Goal: Information Seeking & Learning: Learn about a topic

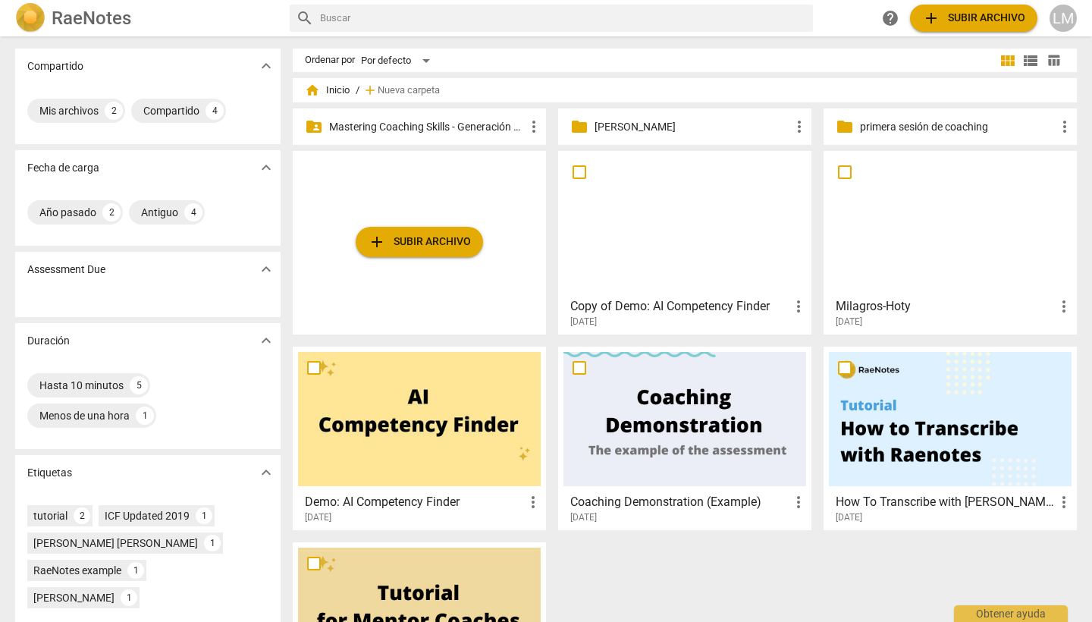
click at [503, 128] on p "Mastering Coaching Skills - Generación 31" at bounding box center [427, 127] width 196 height 16
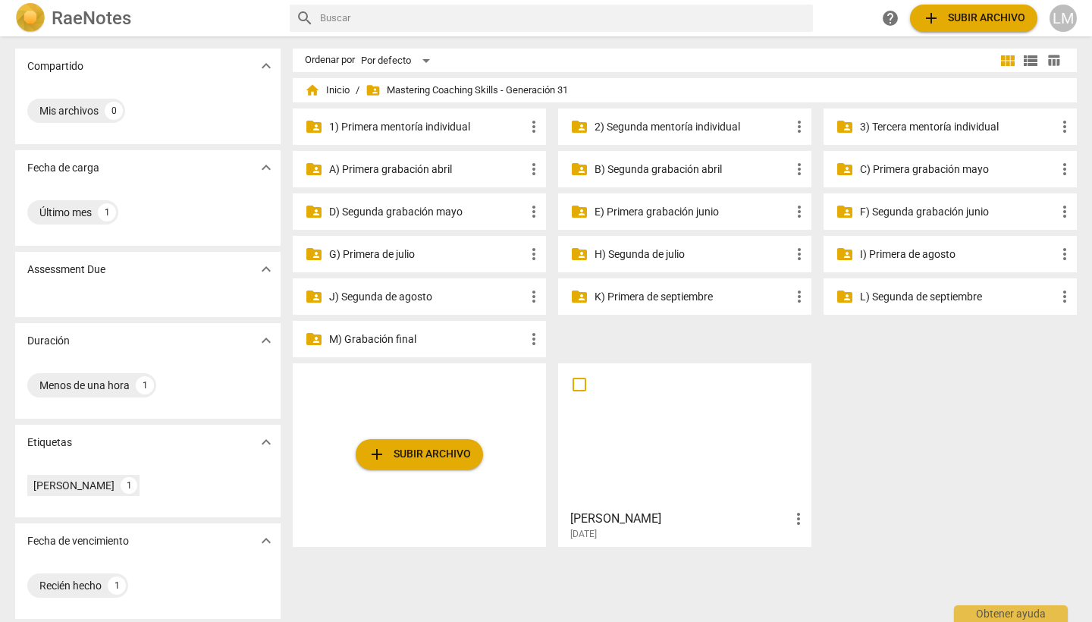
click at [689, 254] on p "H) Segunda de julio" at bounding box center [692, 254] width 196 height 16
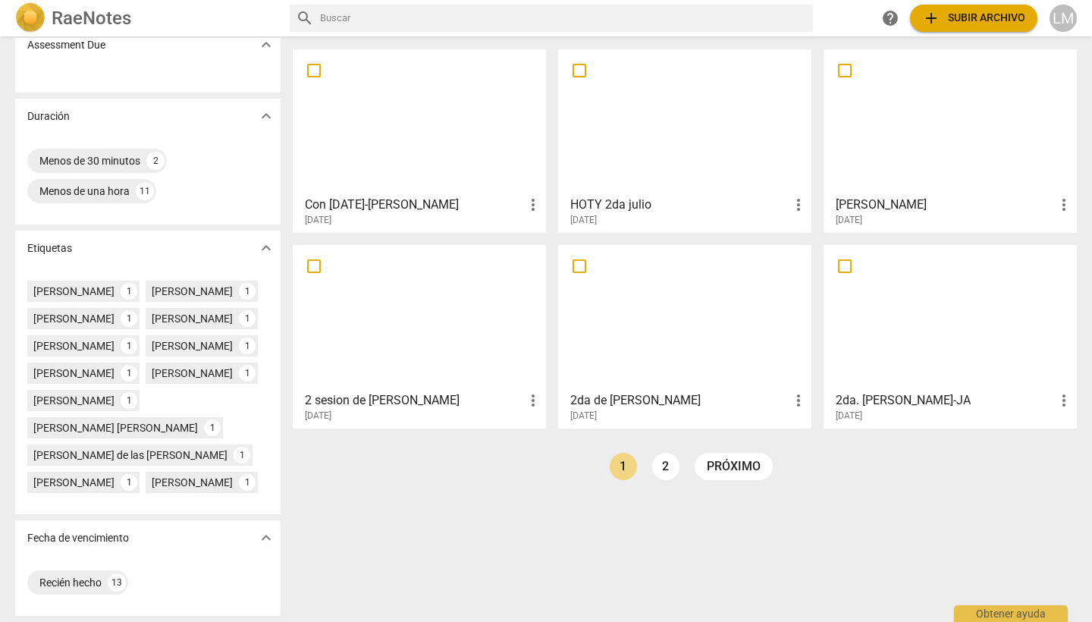
scroll to position [309, 0]
click at [660, 453] on link "2" at bounding box center [665, 466] width 27 height 27
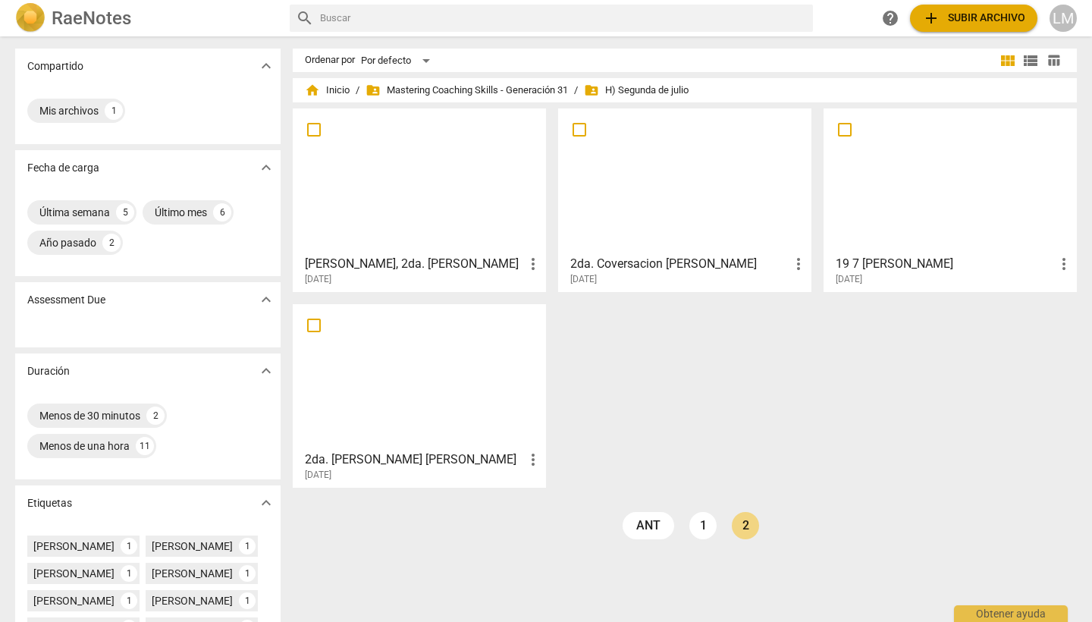
click at [404, 259] on h3 "[PERSON_NAME], 2da. [PERSON_NAME]" at bounding box center [414, 264] width 219 height 18
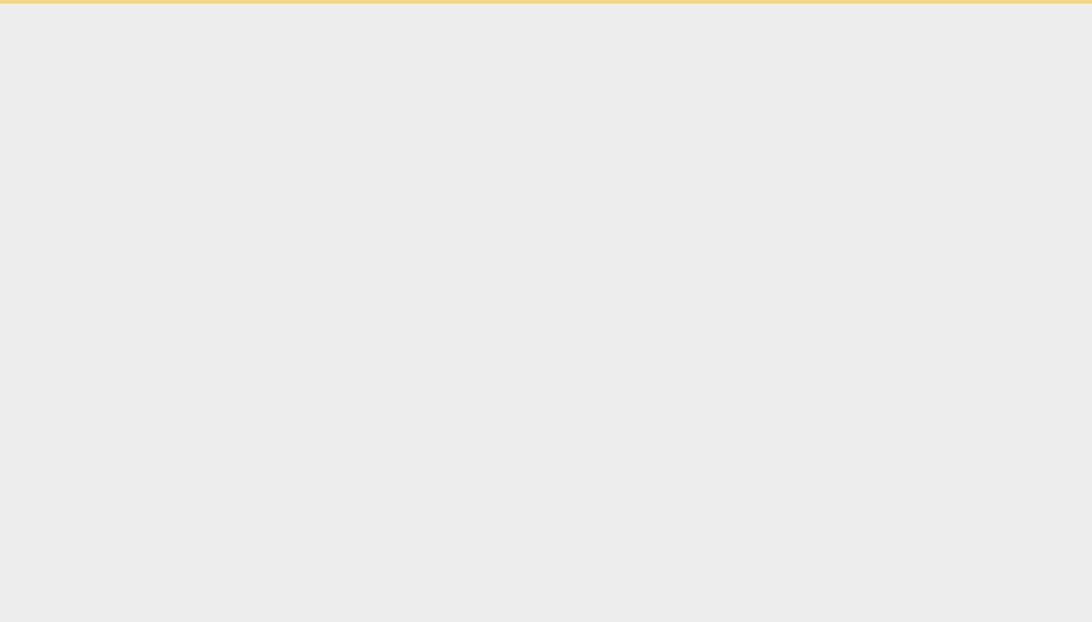
click at [404, 4] on html "Obtener ayuda" at bounding box center [546, 2] width 1092 height 4
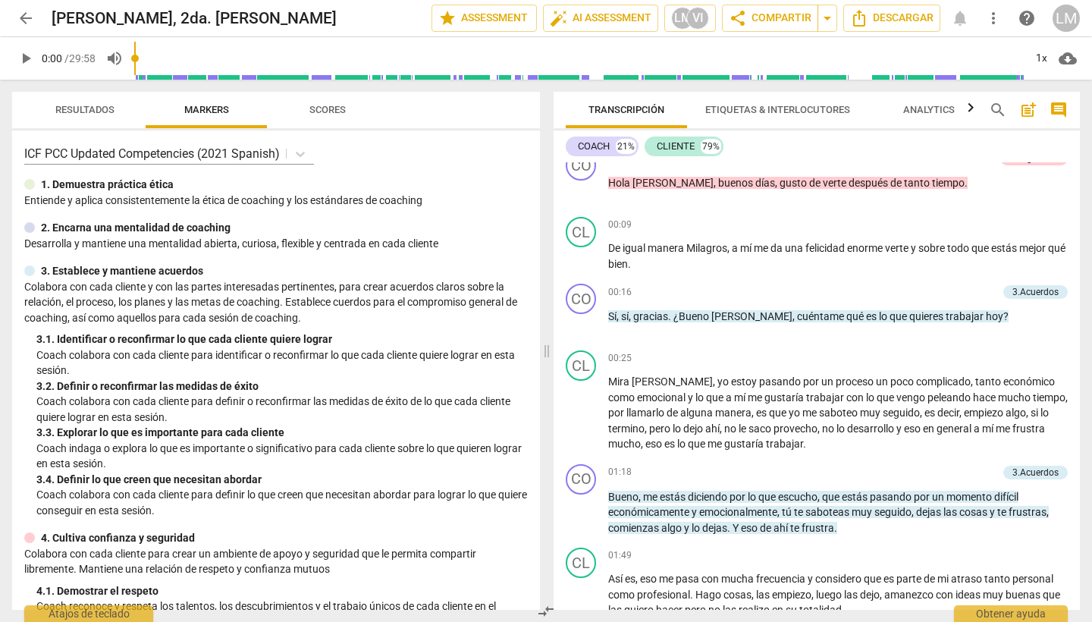
scroll to position [133, 0]
click at [22, 15] on span "arrow_back" at bounding box center [26, 18] width 18 height 18
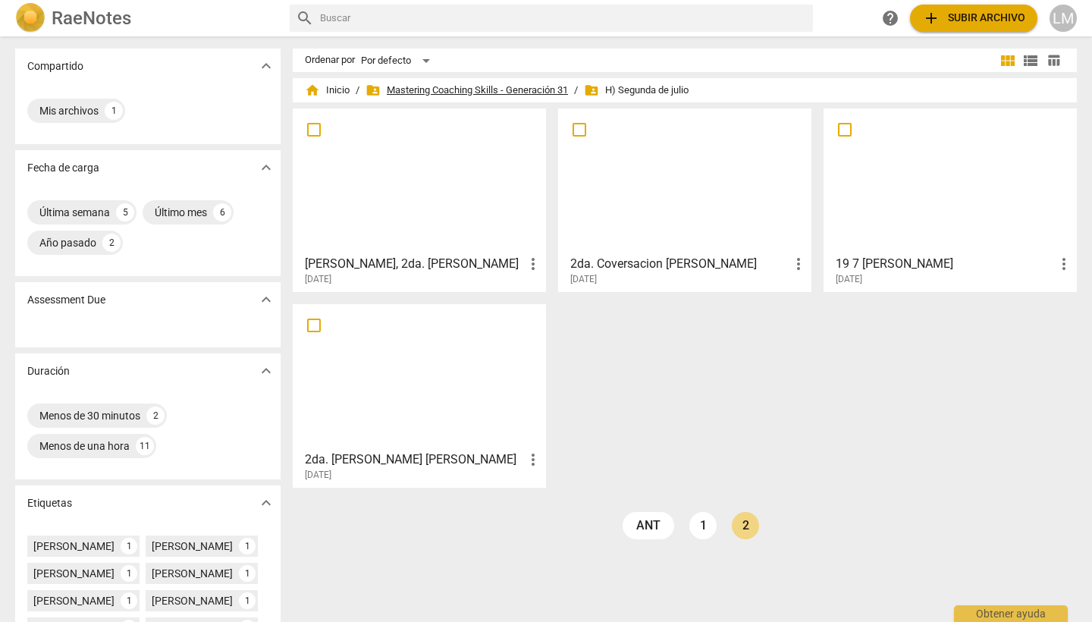
click at [453, 90] on span "folder_shared Mastering Coaching Skills - Generación 31" at bounding box center [466, 90] width 202 height 15
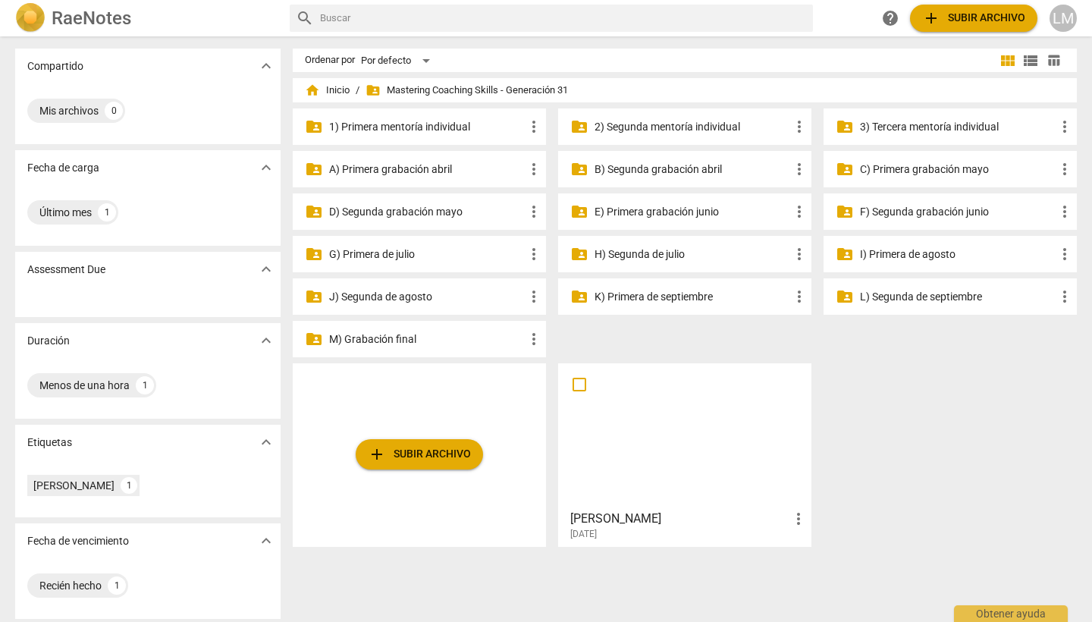
click at [868, 253] on p "I) Primera de agosto" at bounding box center [958, 254] width 196 height 16
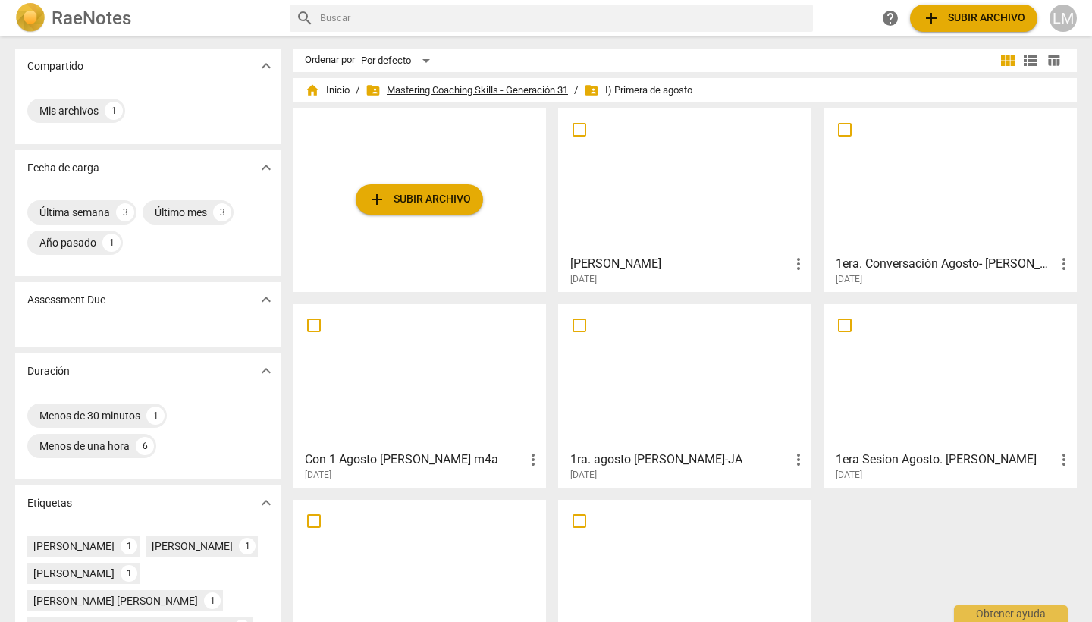
click at [450, 92] on span "folder_shared Mastering Coaching Skills - Generación 31" at bounding box center [466, 90] width 202 height 15
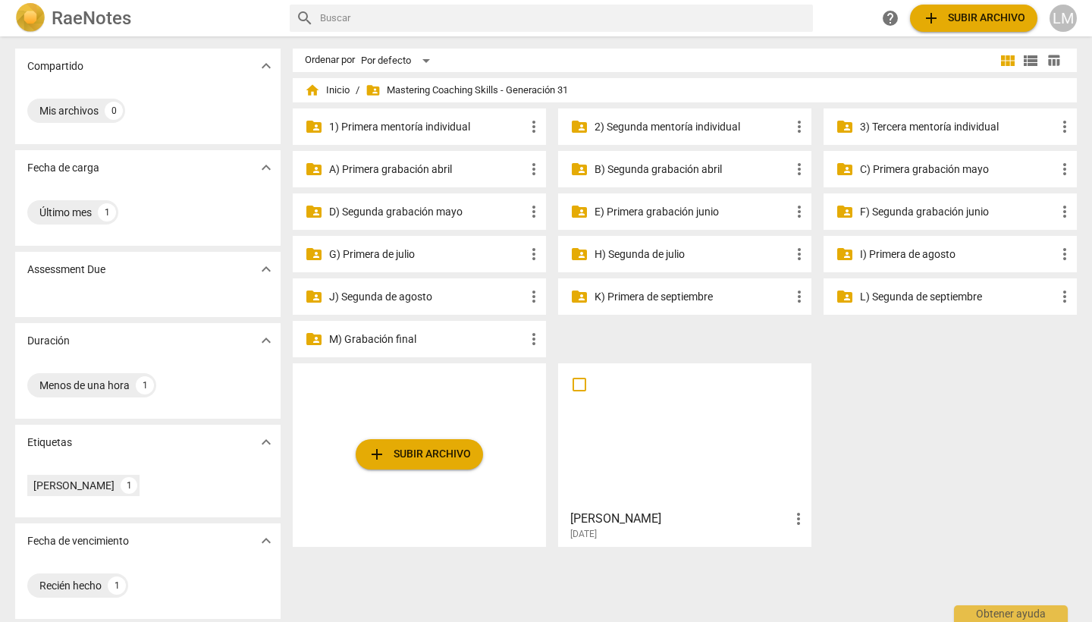
click at [887, 253] on p "I) Primera de agosto" at bounding box center [958, 254] width 196 height 16
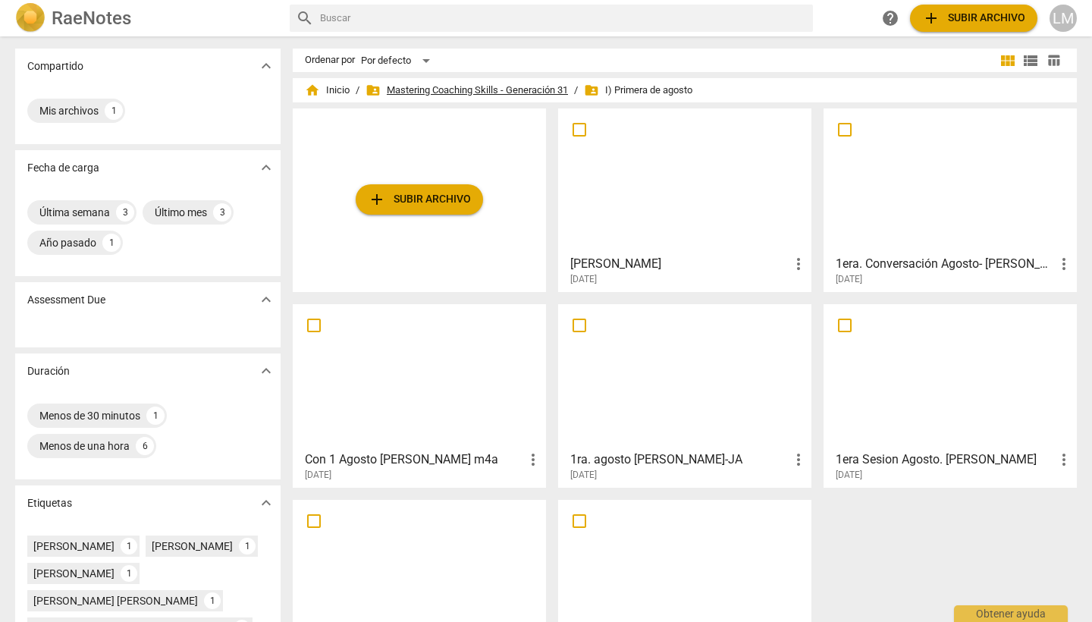
click at [538, 89] on span "folder_shared Mastering Coaching Skills - Generación 31" at bounding box center [466, 90] width 202 height 15
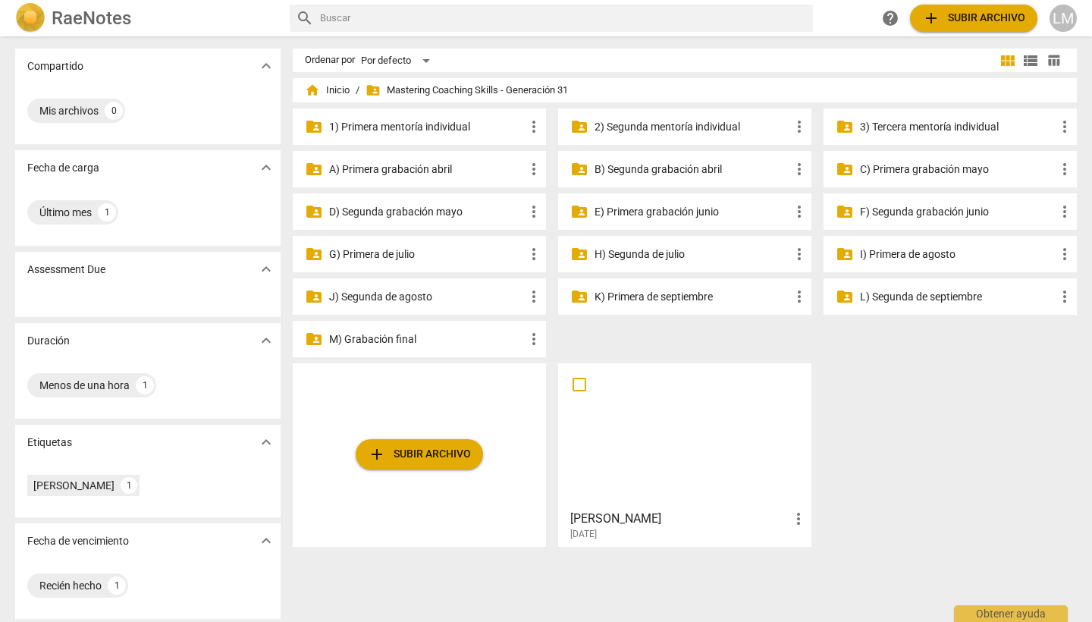
click at [899, 208] on p "F) Segunda grabación junio" at bounding box center [958, 212] width 196 height 16
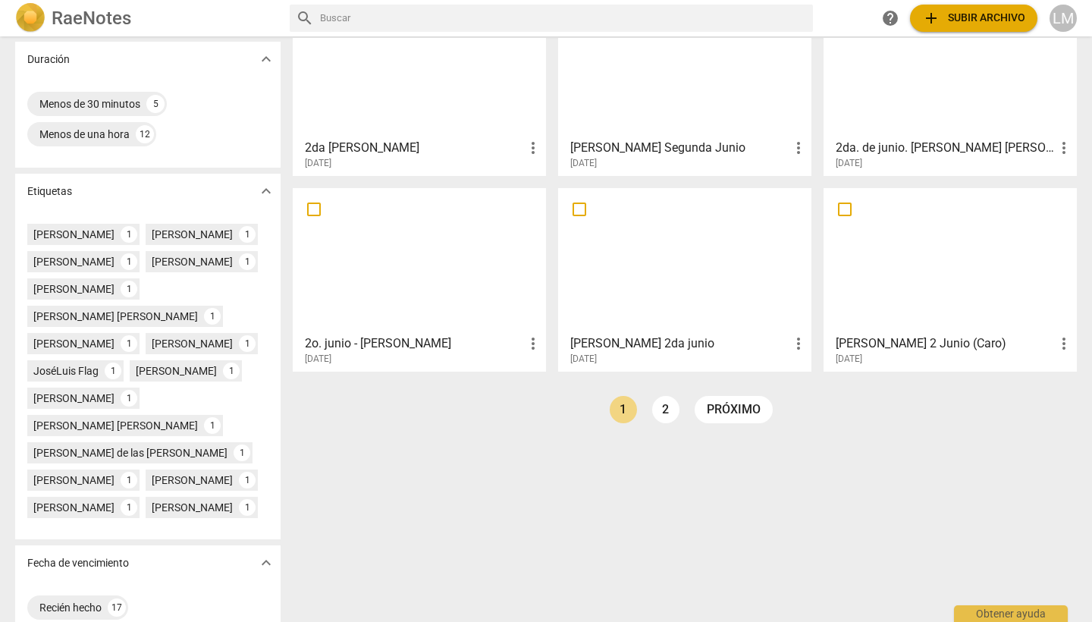
scroll to position [313, 0]
click at [663, 407] on link "2" at bounding box center [665, 407] width 27 height 27
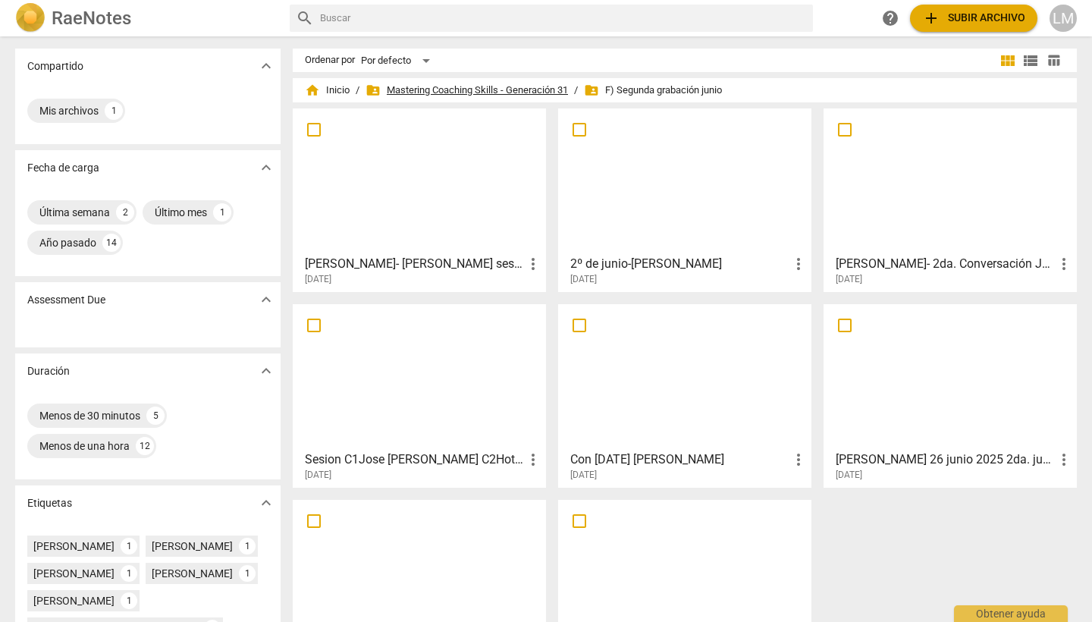
click at [464, 89] on span "folder_shared Mastering Coaching Skills - Generación 31" at bounding box center [466, 90] width 202 height 15
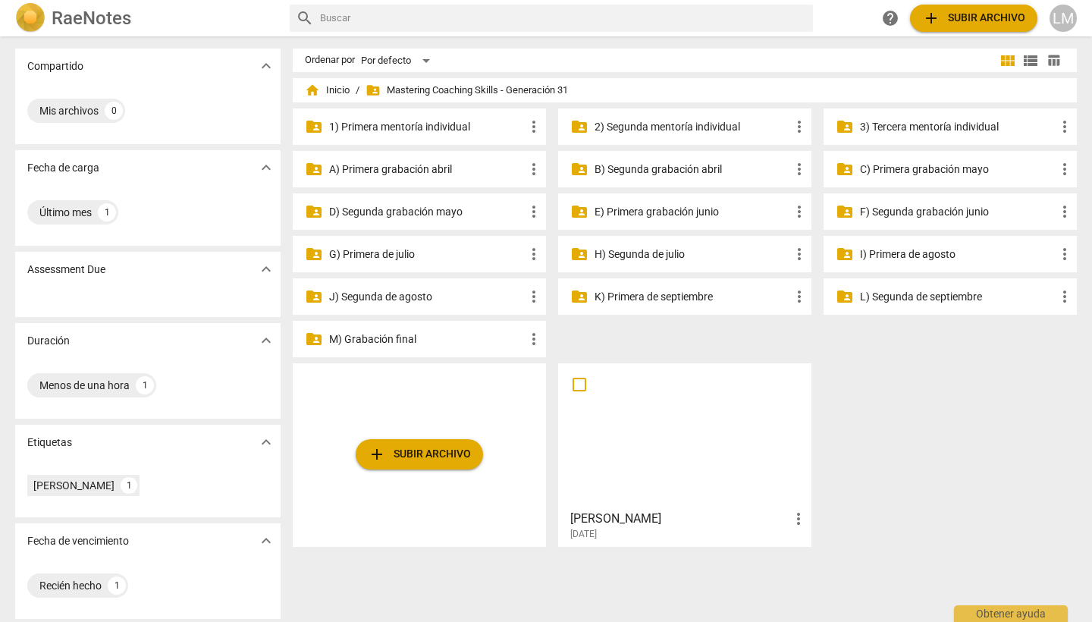
click at [503, 260] on p "G) Primera de julio" at bounding box center [427, 254] width 196 height 16
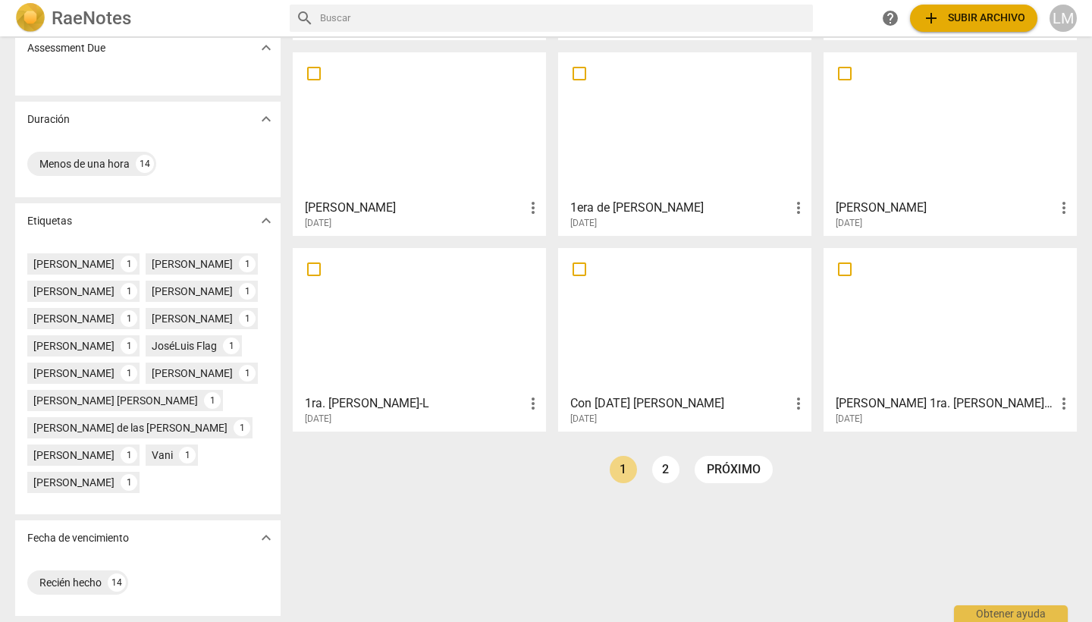
scroll to position [261, 0]
click at [886, 343] on div at bounding box center [950, 320] width 243 height 134
click at [720, 456] on link "próximo" at bounding box center [733, 469] width 78 height 27
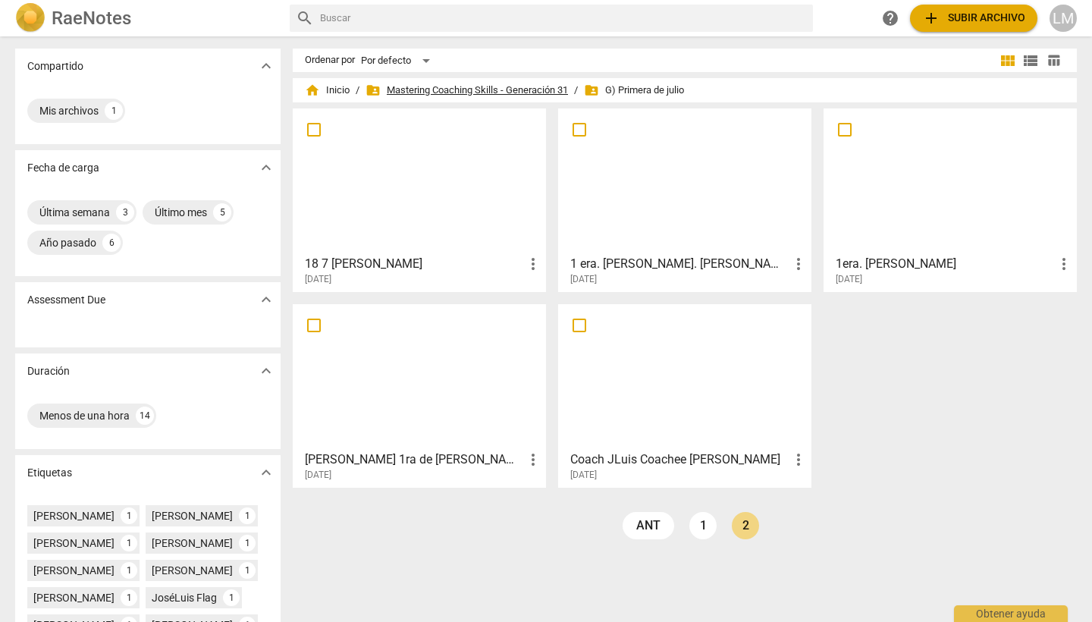
click at [453, 92] on span "folder_shared Mastering Coaching Skills - Generación 31" at bounding box center [466, 90] width 202 height 15
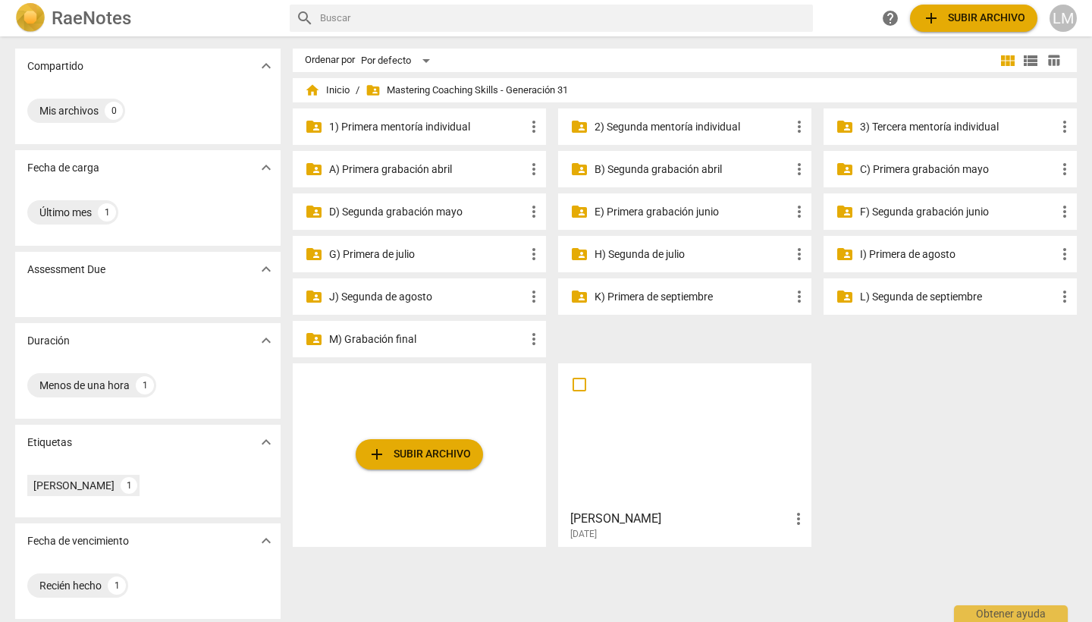
click at [620, 252] on p "H) Segunda de julio" at bounding box center [692, 254] width 196 height 16
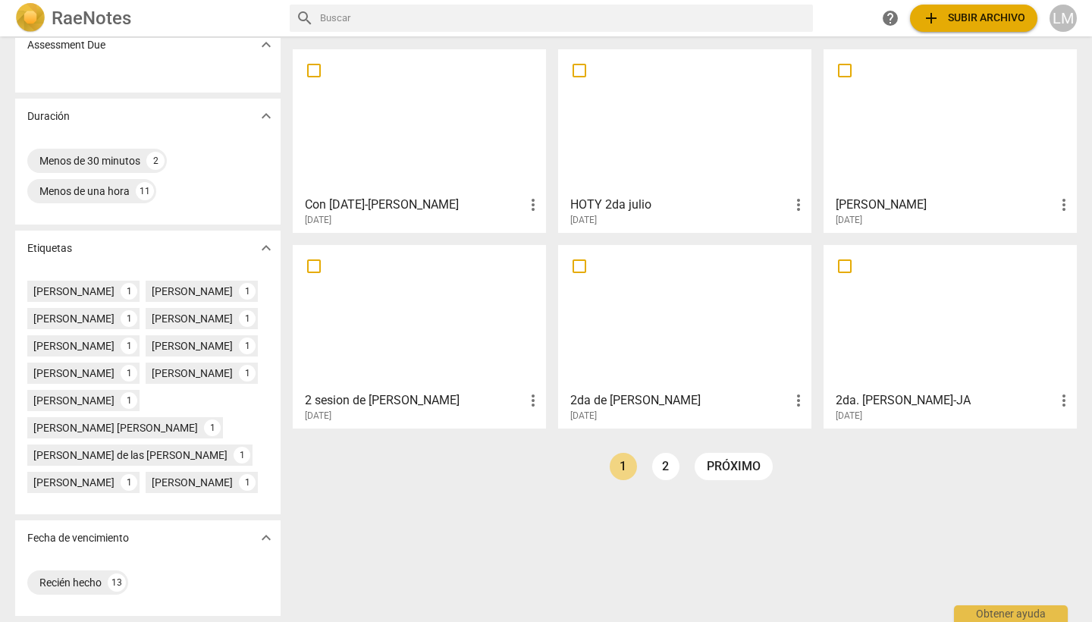
scroll to position [261, 0]
click at [664, 456] on link "2" at bounding box center [665, 466] width 27 height 27
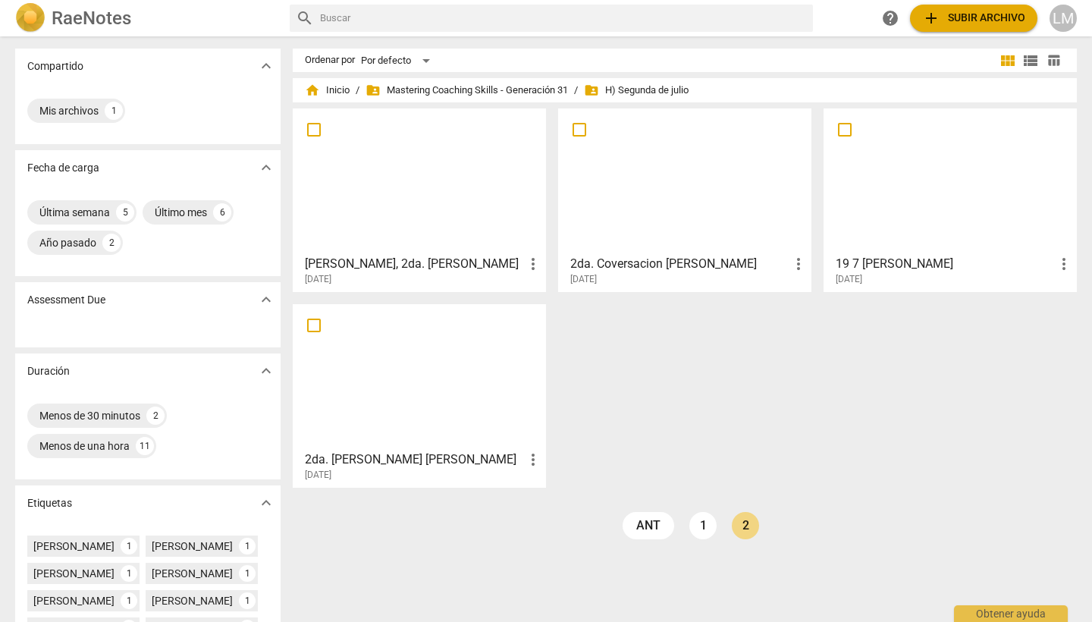
click at [462, 259] on h3 "[PERSON_NAME], 2da. [PERSON_NAME]" at bounding box center [414, 264] width 219 height 18
click at [449, 86] on span "folder_shared Mastering Coaching Skills - Generación 31" at bounding box center [466, 90] width 202 height 15
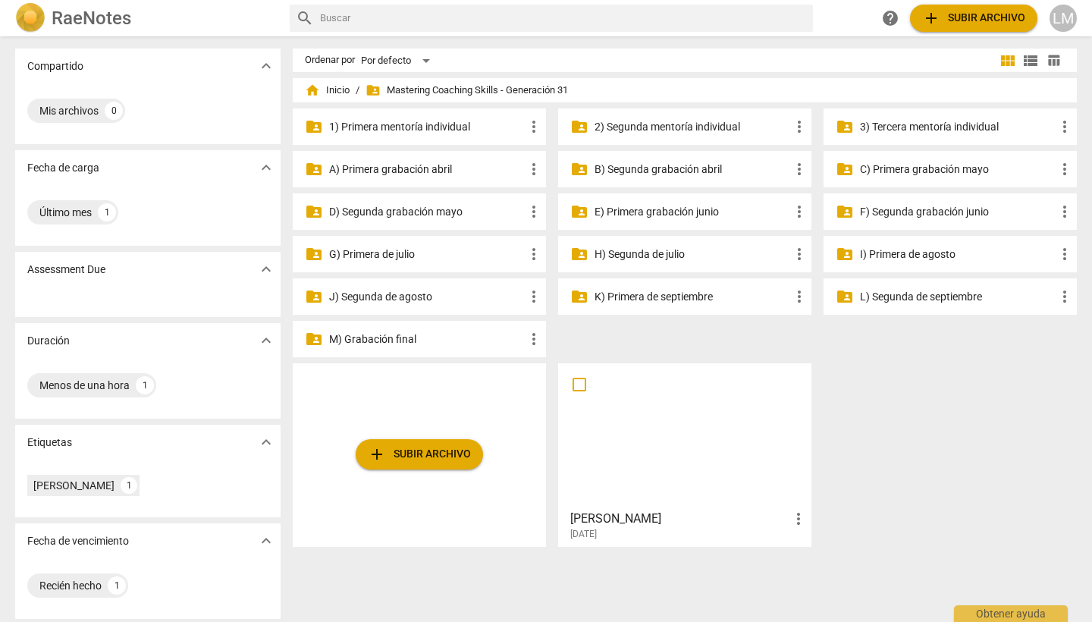
click at [869, 254] on p "I) Primera de agosto" at bounding box center [958, 254] width 196 height 16
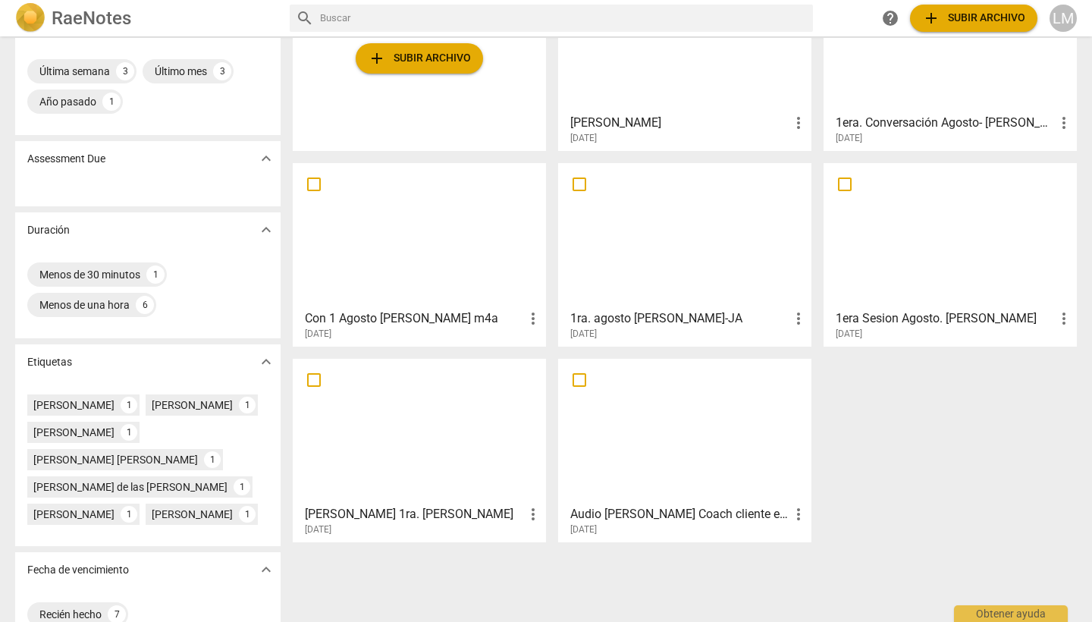
scroll to position [148, 0]
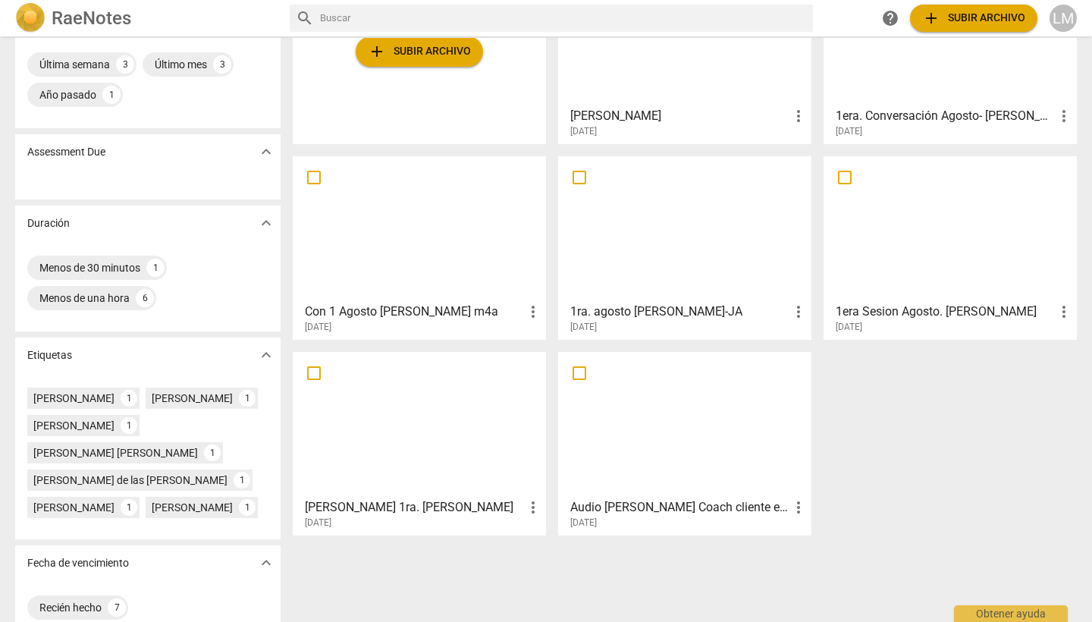
click at [415, 505] on h3 "[PERSON_NAME] 1ra. [PERSON_NAME]" at bounding box center [414, 507] width 219 height 18
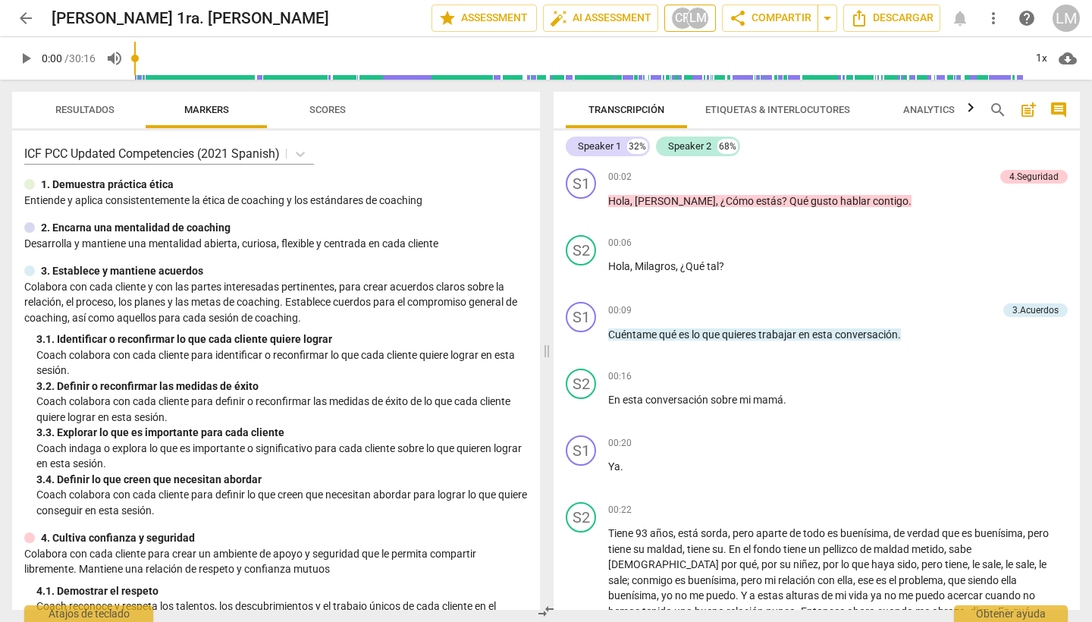
click at [696, 20] on div "LM" at bounding box center [697, 18] width 23 height 23
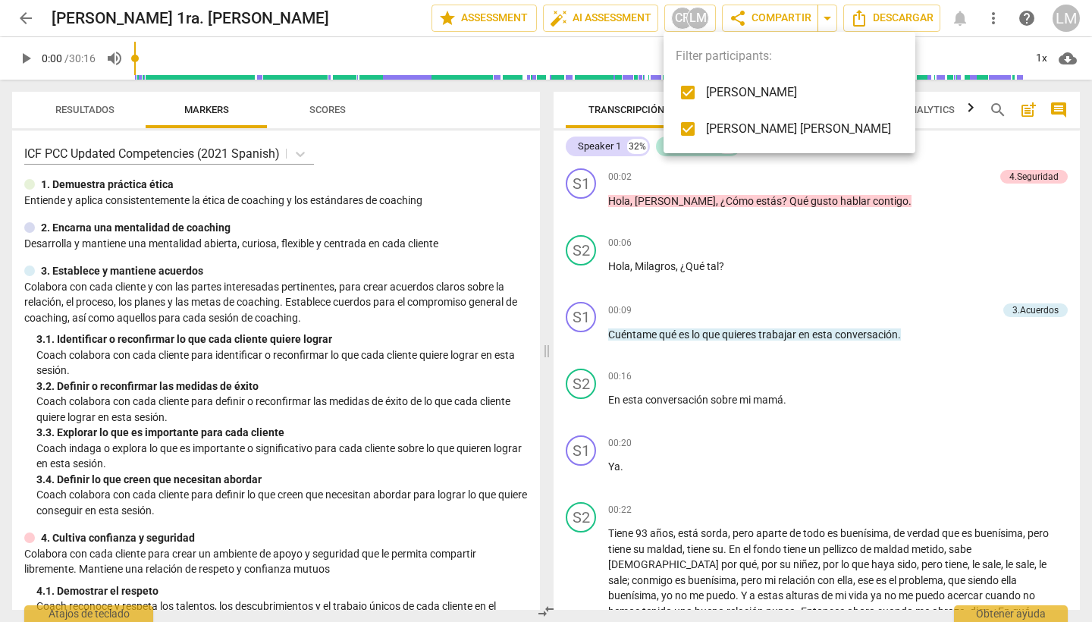
click at [754, 294] on div at bounding box center [546, 311] width 1092 height 622
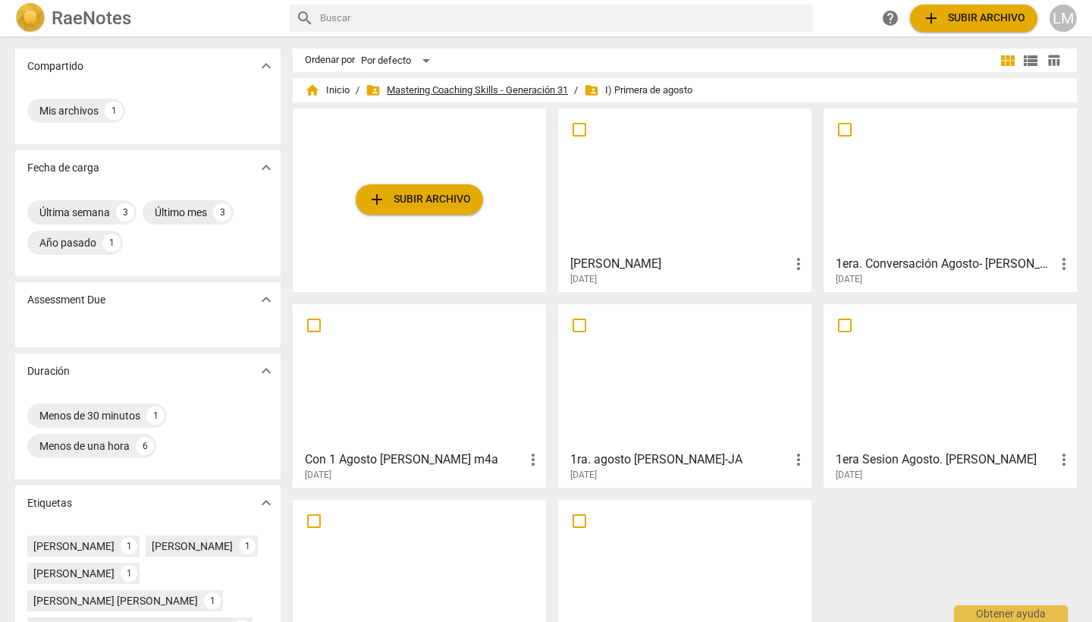
click at [474, 89] on span "folder_shared Mastering Coaching Skills - Generación 31" at bounding box center [466, 90] width 202 height 15
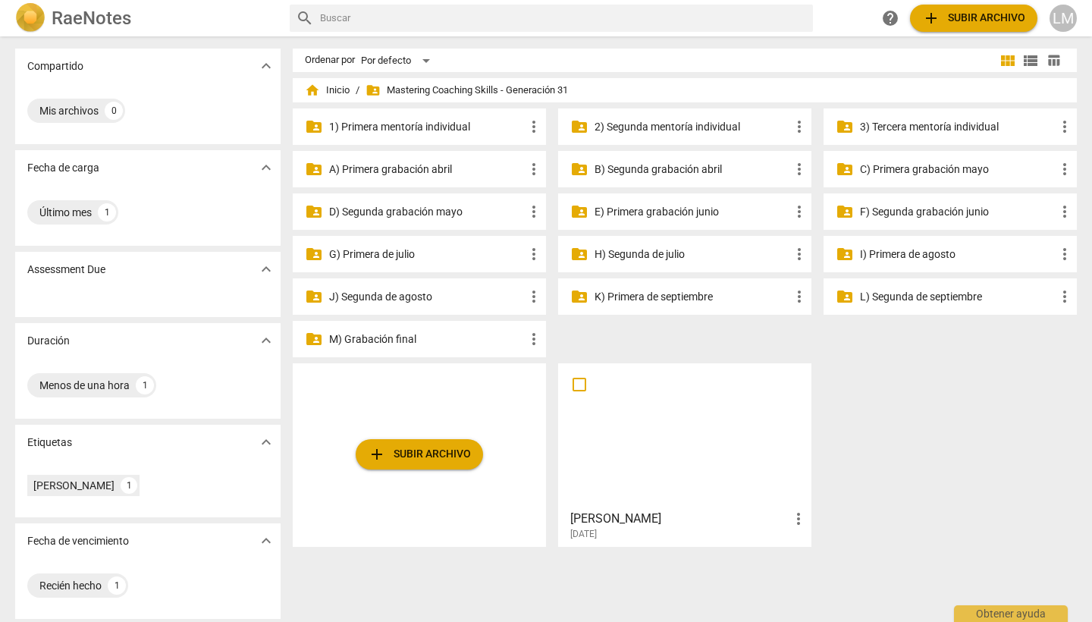
click at [429, 295] on p "J) Segunda de agosto" at bounding box center [427, 297] width 196 height 16
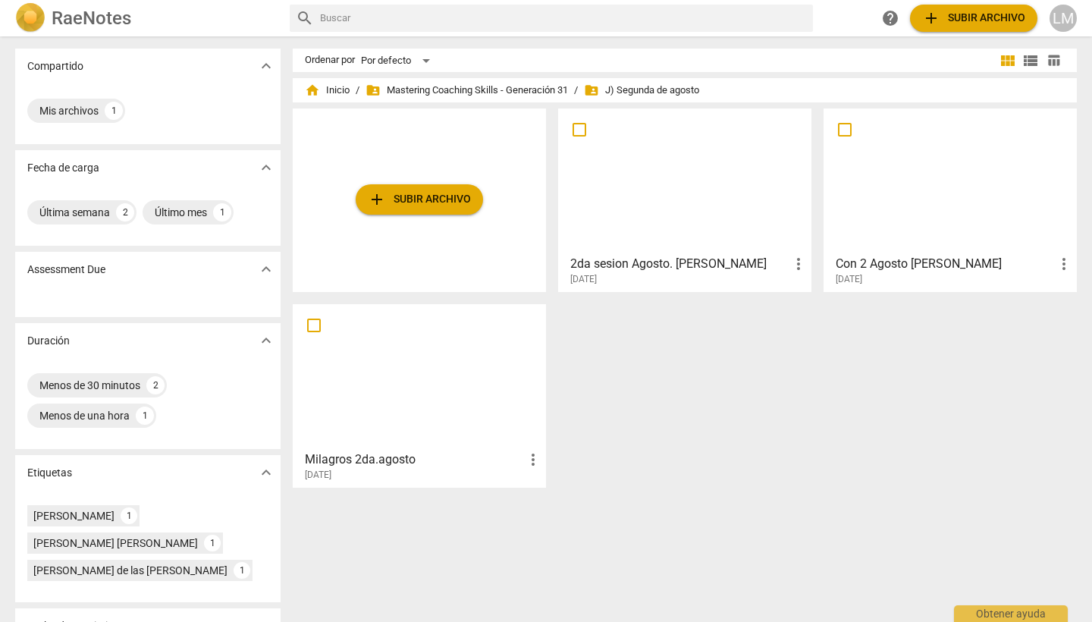
click at [434, 419] on div at bounding box center [419, 376] width 243 height 134
